Goal: Task Accomplishment & Management: Use online tool/utility

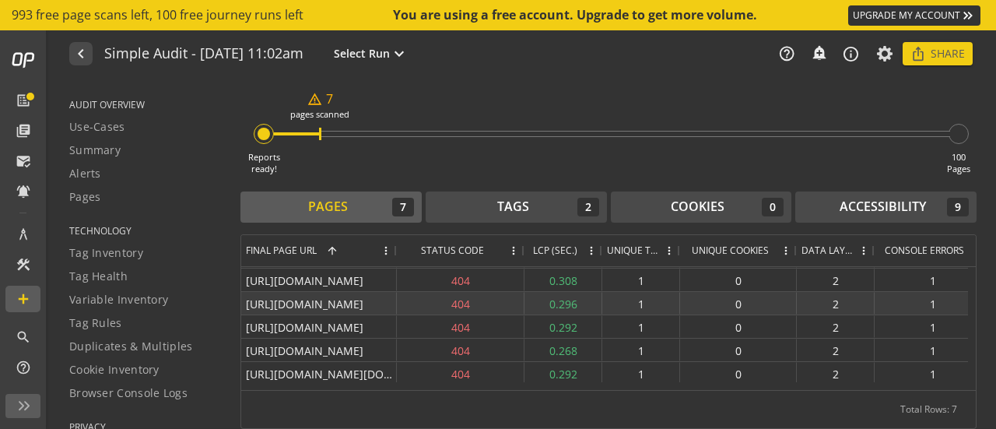
scroll to position [47, 0]
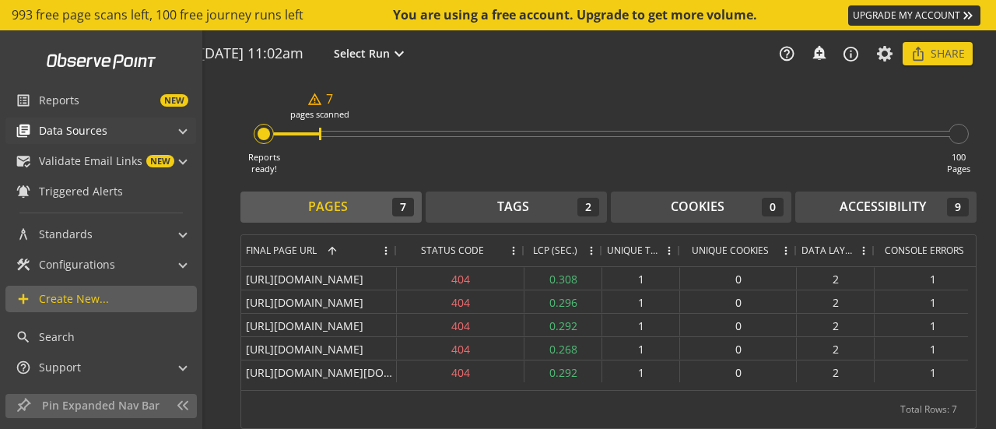
click at [88, 141] on div "library_books Data Sources" at bounding box center [62, 131] width 92 height 26
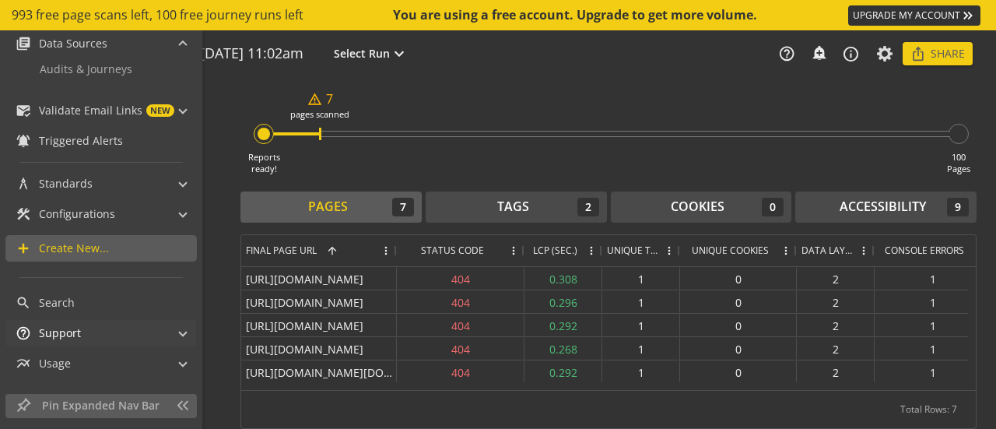
scroll to position [145, 0]
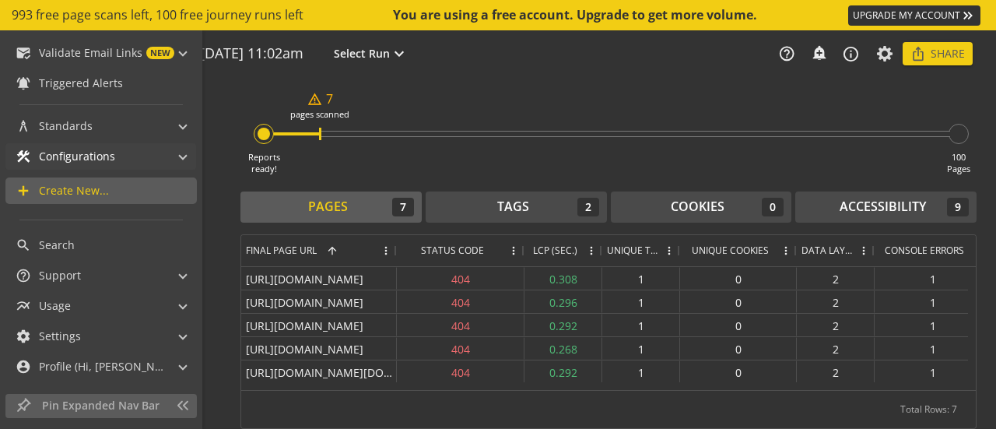
click at [133, 157] on mat-panel-title "construction Configurations" at bounding box center [92, 156] width 152 height 26
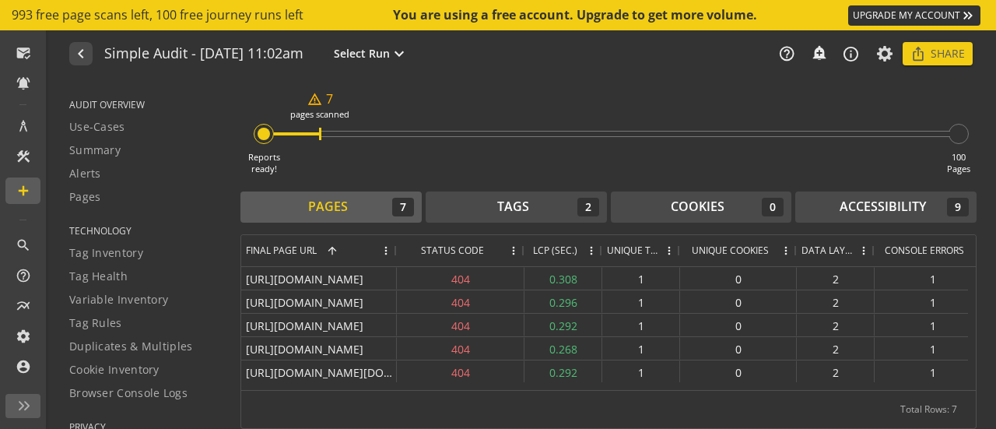
scroll to position [109, 0]
click at [118, 146] on span "Summary" at bounding box center [94, 150] width 51 height 16
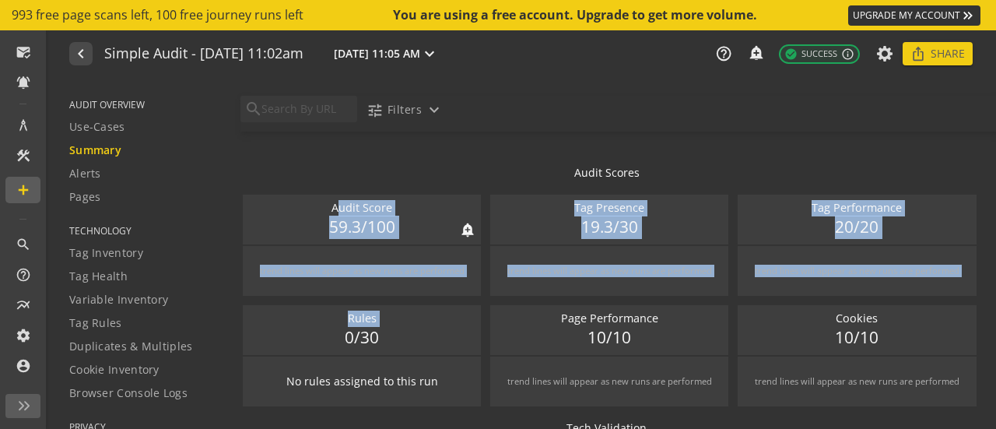
drag, startPoint x: 348, startPoint y: 330, endPoint x: 261, endPoint y: 233, distance: 130.6
type textarea "Audit Score add_alert 59.3/100 trend lines will appear as new runs are performe…"
click at [261, 233] on div "Audit Score notifications_none add_alert 59.3/100 trend lines will appear as ne…" at bounding box center [608, 300] width 736 height 216
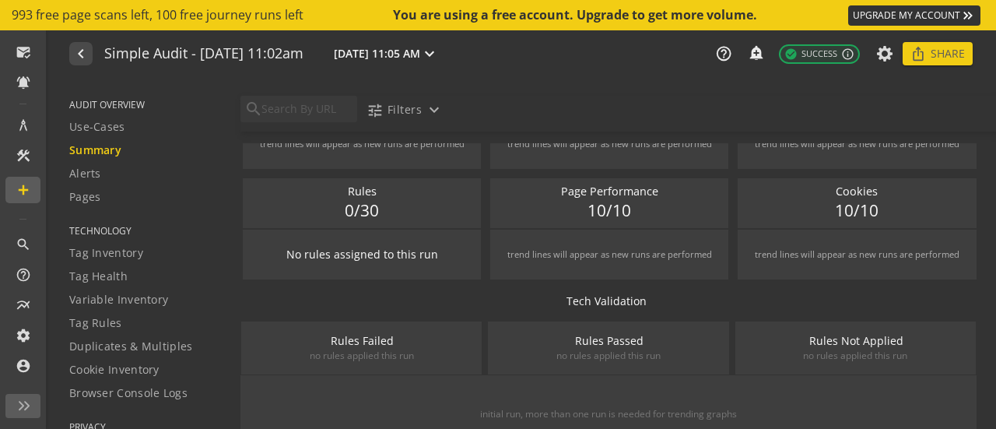
click at [235, 295] on mat-drawer-content "search tune Filters expand_more Pages Scanned 7 Primary Tags 0 Rules Applied 0 …" at bounding box center [608, 259] width 775 height 359
click at [118, 261] on link "Tag Inventory" at bounding box center [145, 252] width 152 height 23
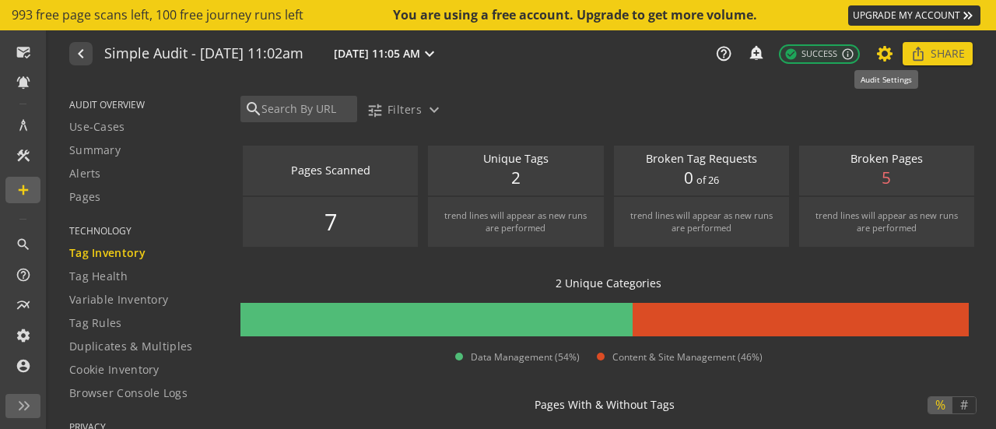
click at [884, 54] on icon at bounding box center [885, 53] width 19 height 11
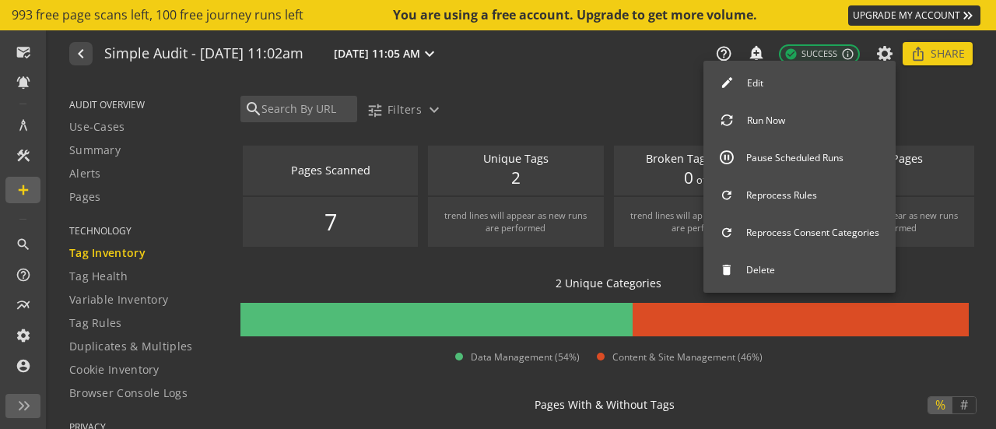
click at [819, 124] on button "Run Now" at bounding box center [800, 120] width 192 height 33
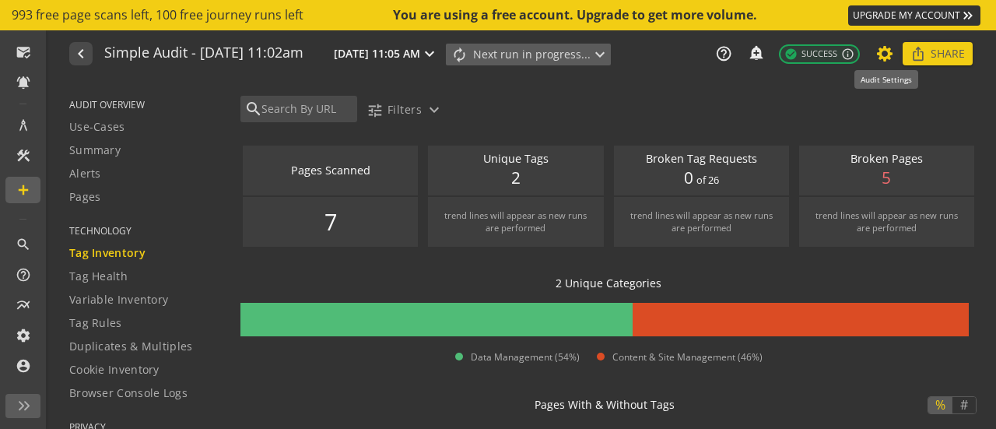
click at [881, 54] on icon at bounding box center [885, 53] width 19 height 11
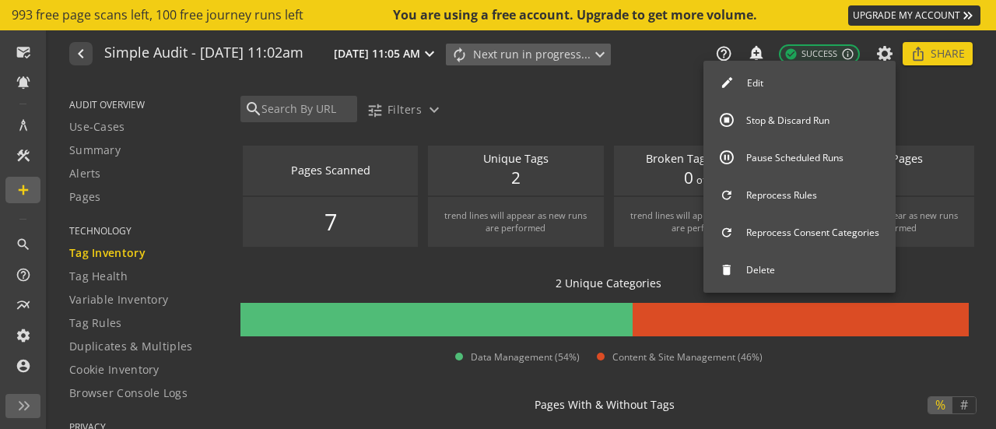
click at [37, 413] on div at bounding box center [498, 214] width 996 height 429
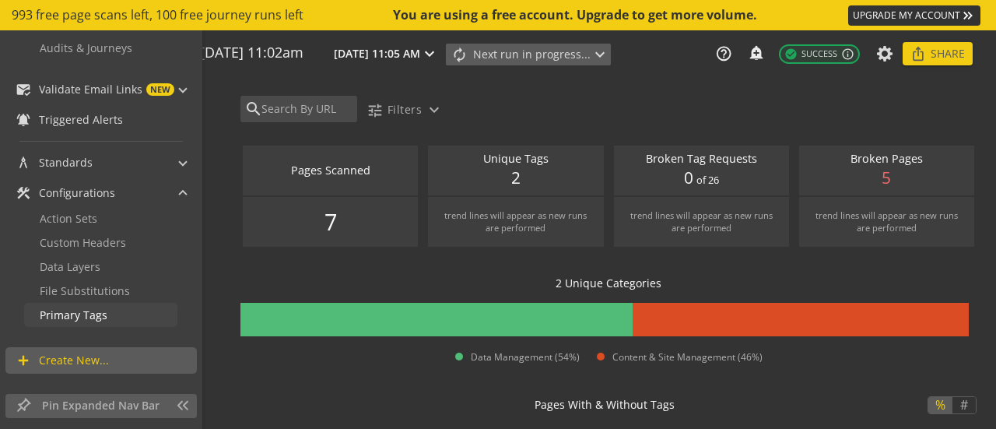
scroll to position [278, 0]
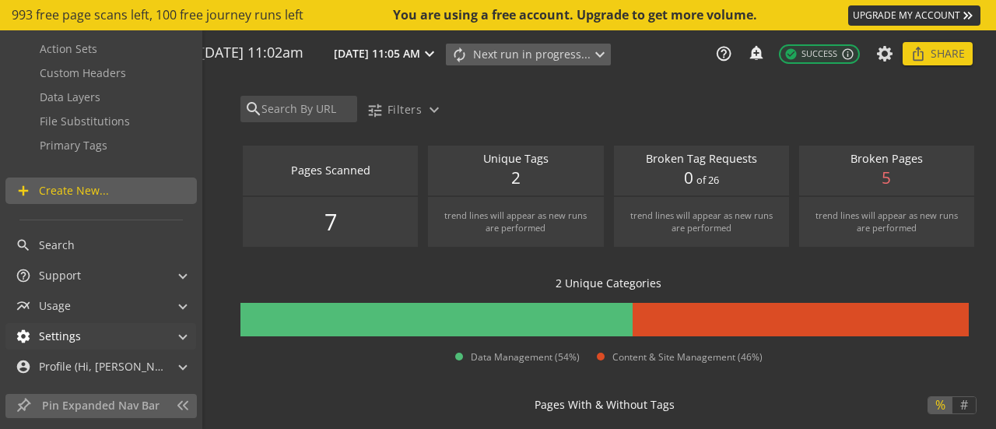
click at [160, 335] on span "settings Settings" at bounding box center [98, 336] width 164 height 26
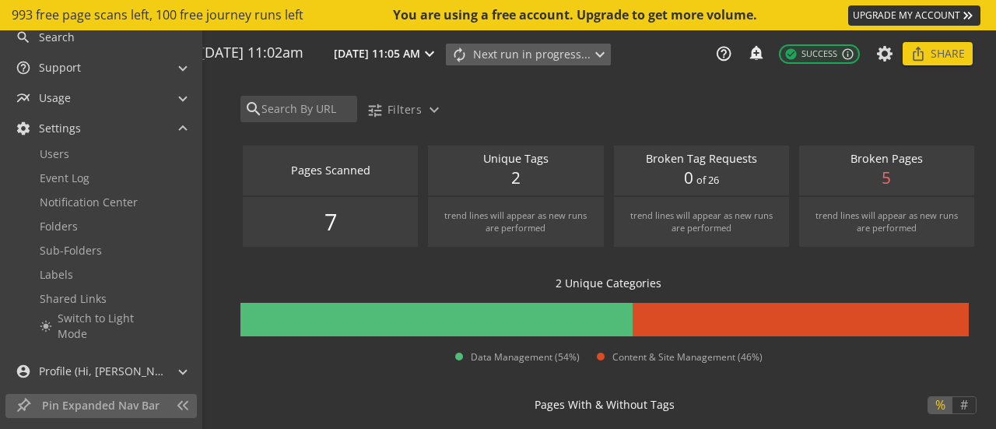
scroll to position [490, 0]
click at [152, 358] on mat-panel-title "account_circle Profile (Hi, [PERSON_NAME]!)" at bounding box center [92, 366] width 152 height 26
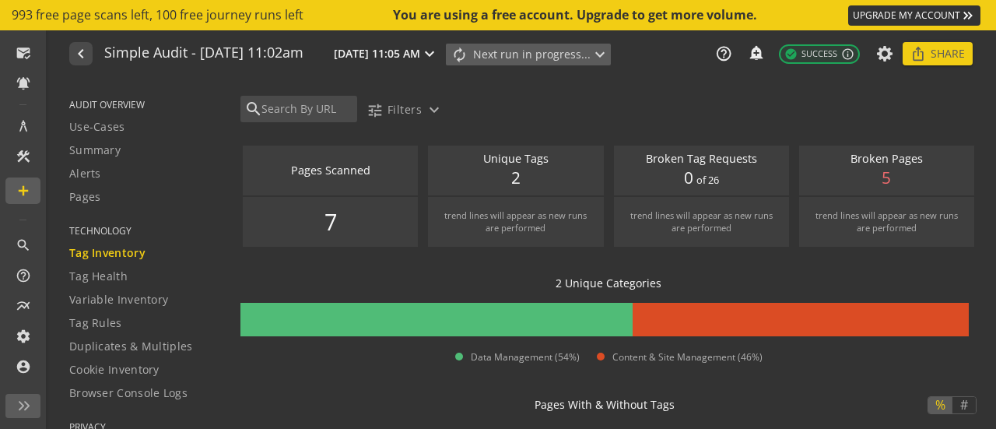
scroll to position [109, 0]
